Goal: Find specific page/section: Find specific page/section

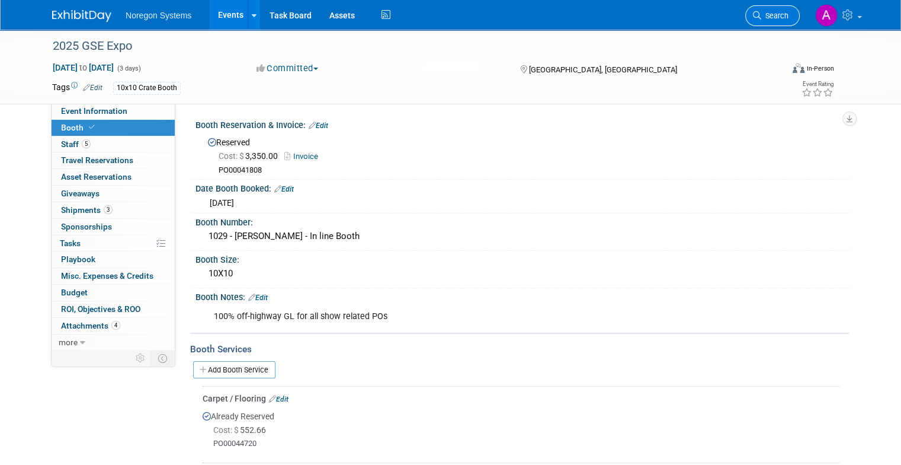
click at [784, 22] on link "Search" at bounding box center [772, 15] width 55 height 21
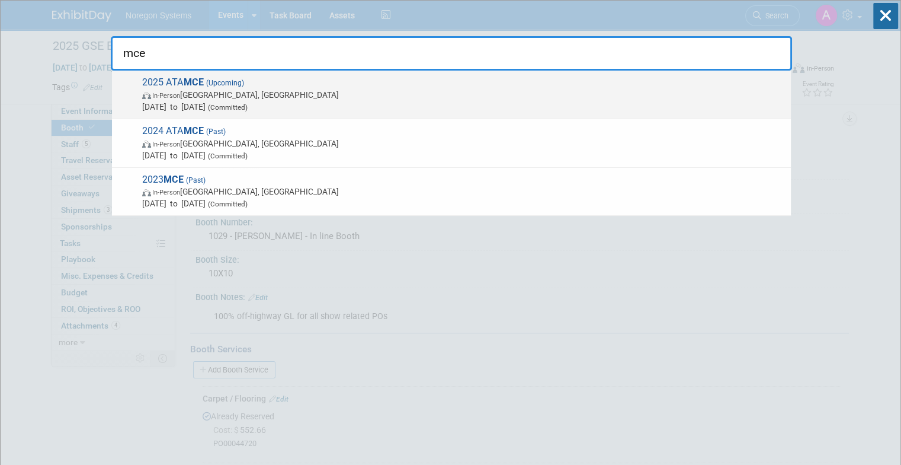
type input "mce"
click at [287, 92] on span "In-Person [GEOGRAPHIC_DATA], [GEOGRAPHIC_DATA]" at bounding box center [463, 95] width 643 height 12
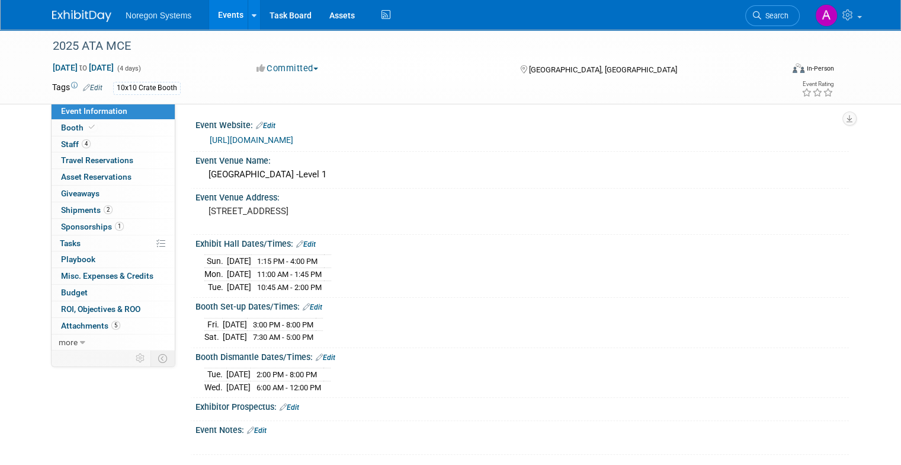
drag, startPoint x: 341, startPoint y: 336, endPoint x: 190, endPoint y: 319, distance: 152.1
click at [196, 319] on div "[DATE] 3:00 PM - 8:00 PM [DATE] 7:30 AM - 5:00 PM Save Changes Cancel" at bounding box center [523, 328] width 654 height 33
copy div
